Goal: Task Accomplishment & Management: Use online tool/utility

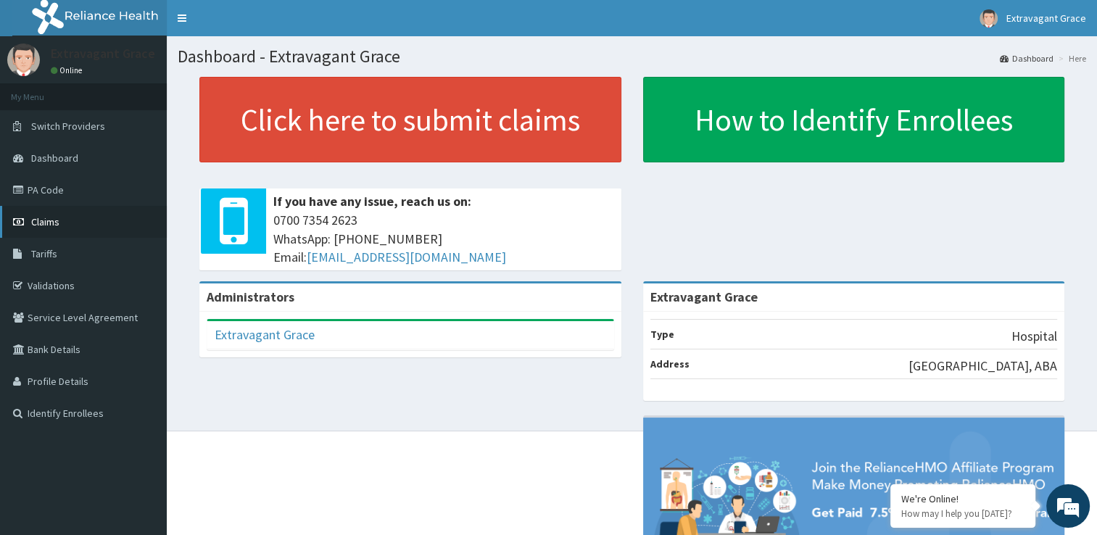
click at [49, 217] on span "Claims" at bounding box center [45, 221] width 28 height 13
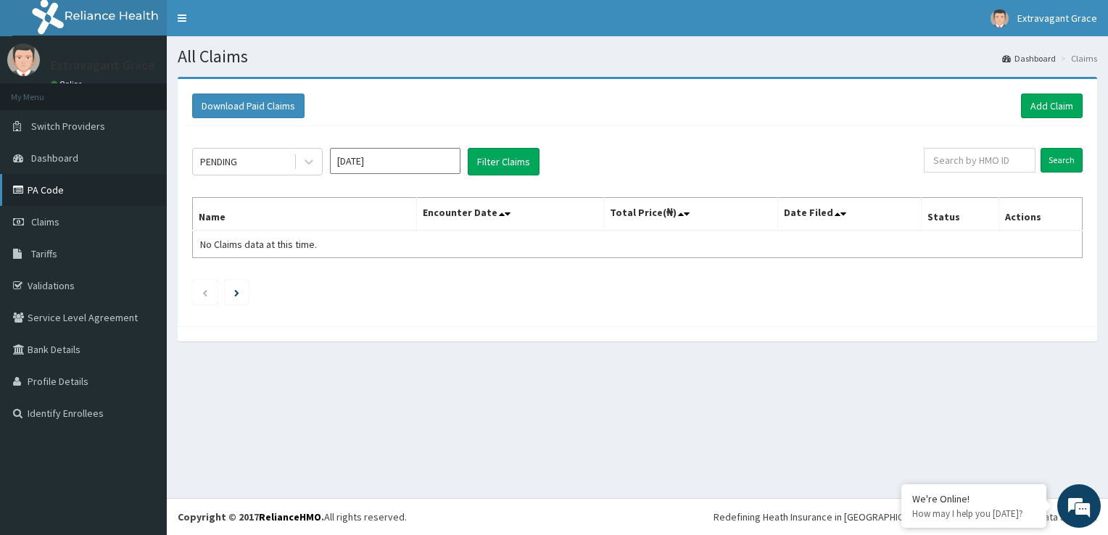
click at [44, 187] on link "PA Code" at bounding box center [83, 190] width 167 height 32
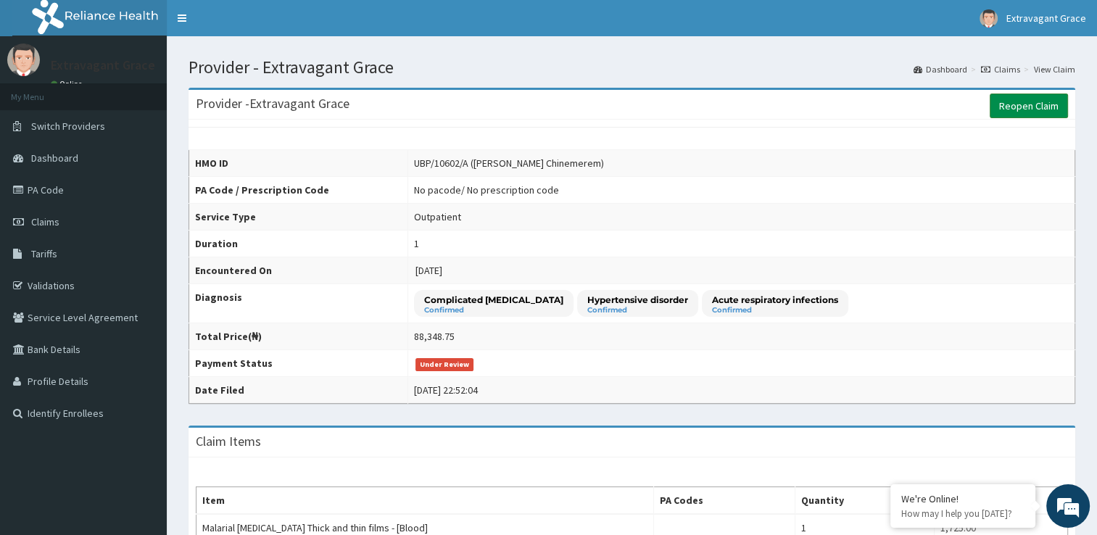
click at [1023, 104] on link "Reopen Claim" at bounding box center [1029, 106] width 78 height 25
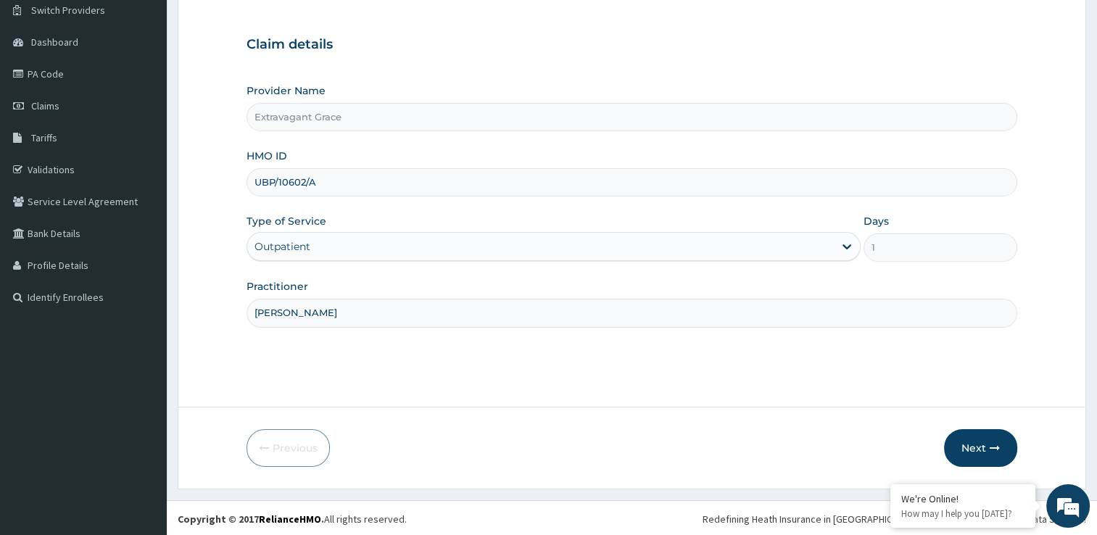
scroll to position [117, 0]
click at [985, 442] on button "Next" at bounding box center [980, 447] width 73 height 38
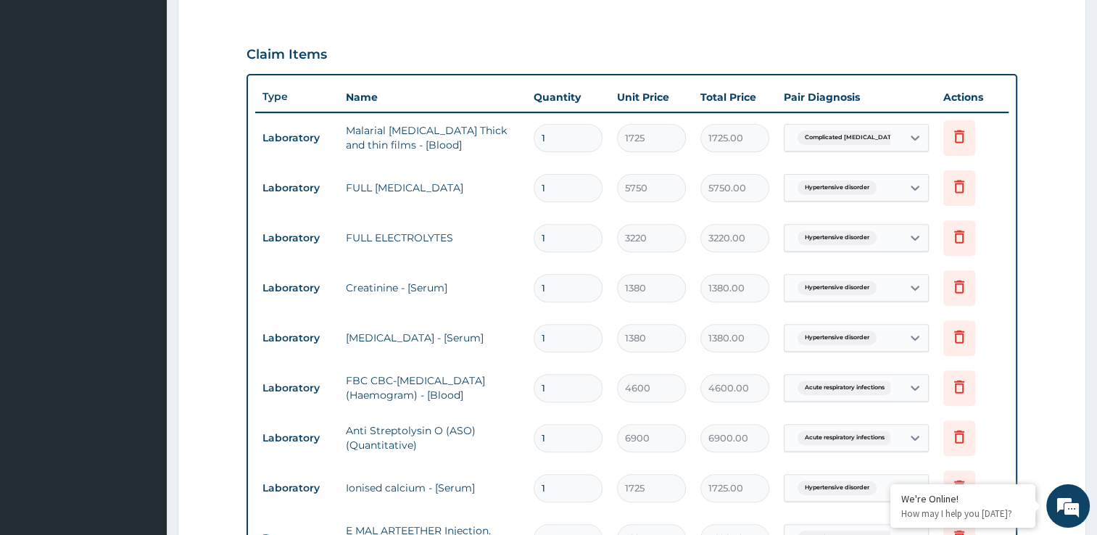
scroll to position [495, 0]
